Goal: Task Accomplishment & Management: Manage account settings

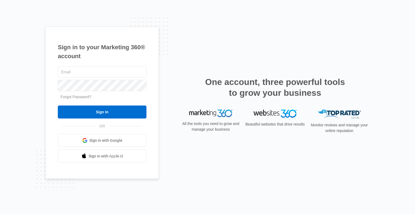
click at [99, 72] on input "text" at bounding box center [102, 71] width 89 height 11
type input "[EMAIL_ADDRESS][DOMAIN_NAME]"
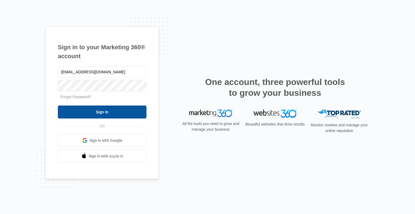
click at [96, 112] on input "Sign In" at bounding box center [102, 111] width 89 height 13
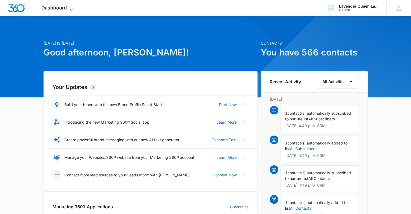
click at [72, 9] on icon at bounding box center [71, 9] width 3 height 2
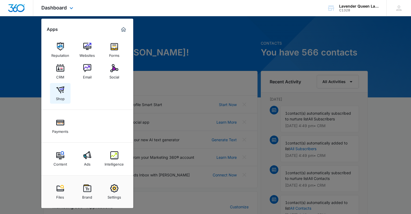
click at [60, 91] on img at bounding box center [60, 90] width 8 height 8
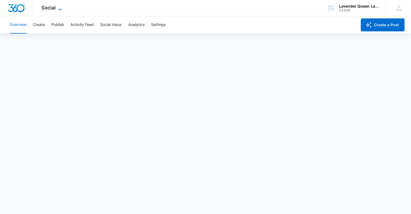
click at [59, 9] on icon at bounding box center [60, 9] width 6 height 6
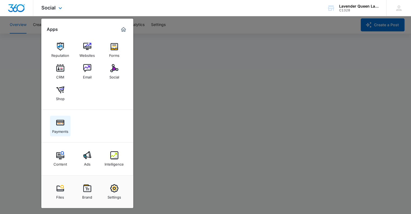
click at [64, 123] on img at bounding box center [60, 122] width 8 height 8
